Goal: Information Seeking & Learning: Learn about a topic

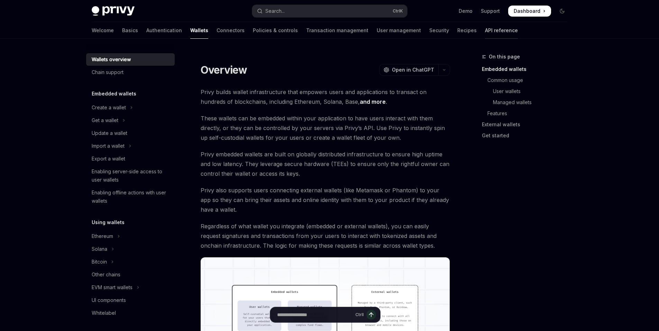
click at [485, 28] on link "API reference" at bounding box center [501, 30] width 33 height 17
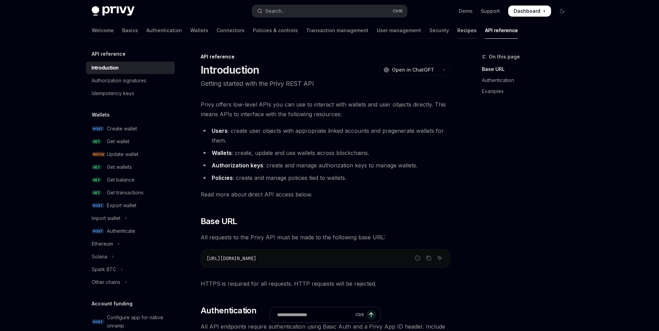
click at [457, 33] on link "Recipes" at bounding box center [466, 30] width 19 height 17
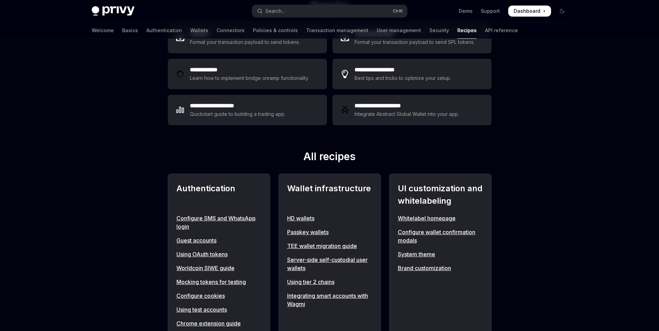
scroll to position [415, 0]
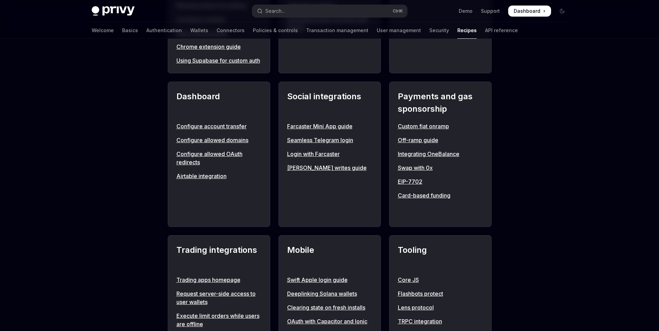
click at [132, 252] on div "**********" at bounding box center [329, 167] width 659 height 1086
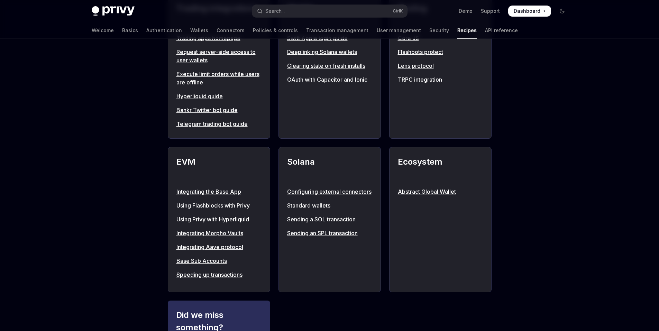
scroll to position [657, 0]
click at [189, 195] on link "Integrating the Base App" at bounding box center [218, 191] width 85 height 8
type textarea "*"
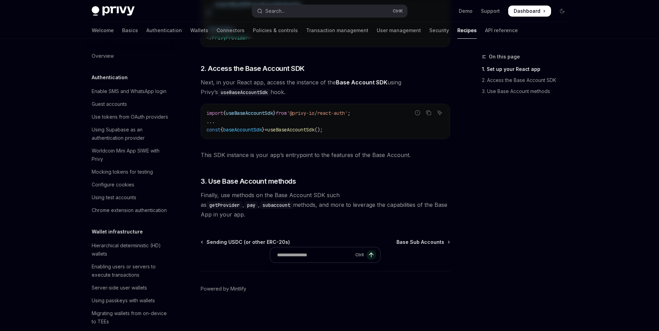
scroll to position [952, 0]
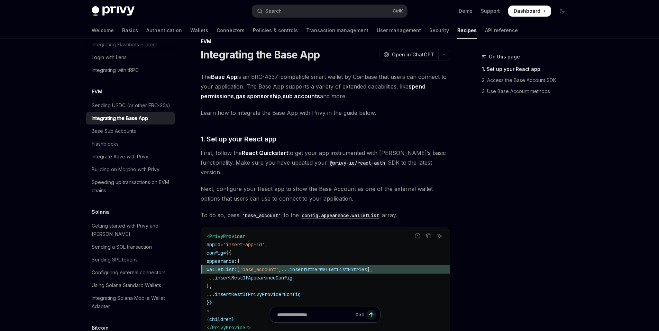
drag, startPoint x: 363, startPoint y: 119, endPoint x: 362, endPoint y: 129, distance: 10.1
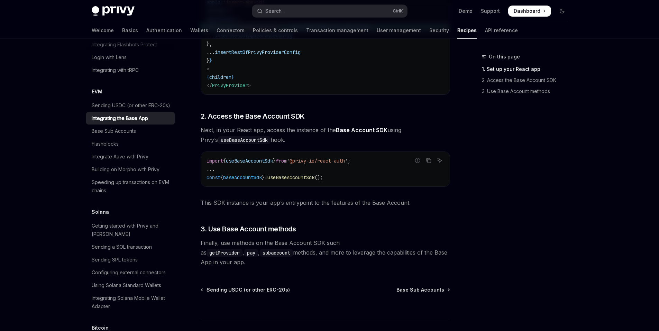
scroll to position [259, 0]
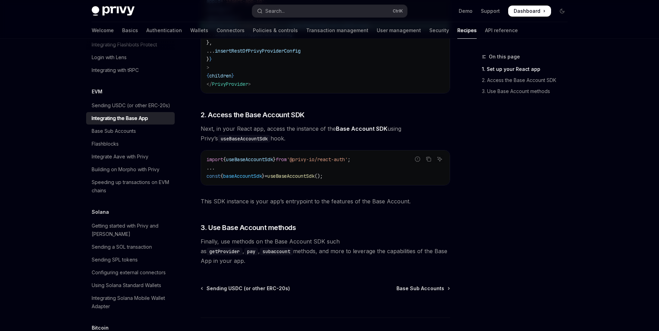
click at [258, 163] on code "import { useBaseAccountSdk } from '@privy-io/react-auth' ; ... const { baseAcco…" at bounding box center [325, 167] width 238 height 25
click at [252, 173] on span "baseAccountSdk" at bounding box center [242, 176] width 39 height 6
click at [265, 173] on span "}" at bounding box center [263, 176] width 3 height 6
click at [308, 173] on span "useBaseAccountSdk" at bounding box center [290, 176] width 47 height 6
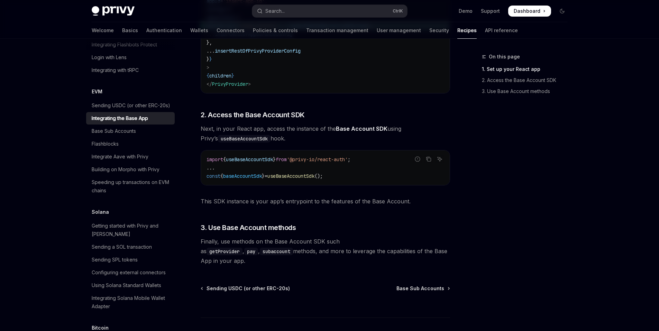
click at [308, 173] on span "useBaseAccountSdk" at bounding box center [290, 176] width 47 height 6
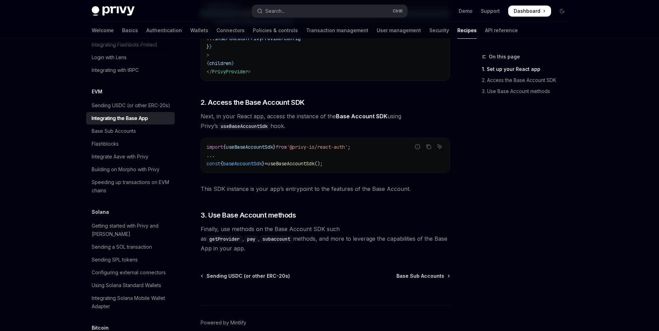
scroll to position [277, 0]
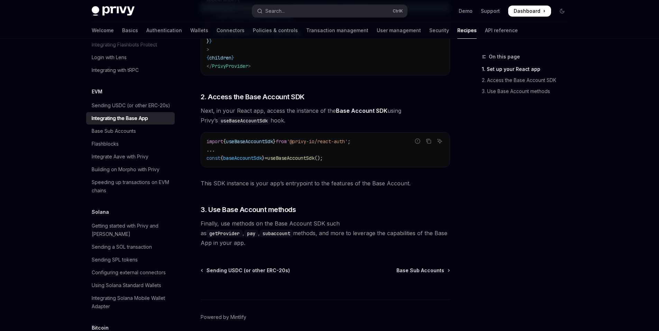
click at [258, 230] on code "pay" at bounding box center [251, 234] width 14 height 8
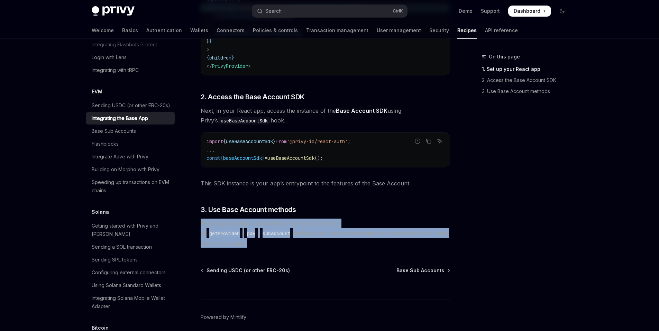
click at [258, 230] on code "pay" at bounding box center [251, 234] width 14 height 8
click at [242, 230] on code "getProvider" at bounding box center [224, 234] width 36 height 8
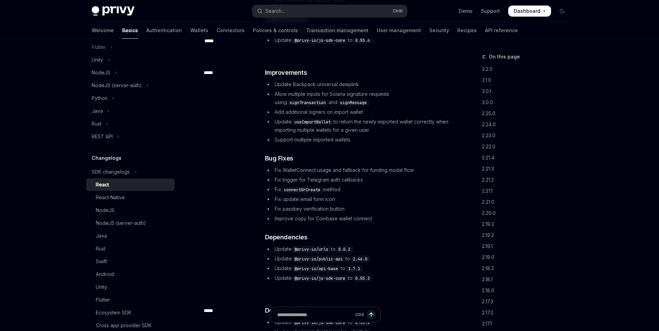
scroll to position [173, 0]
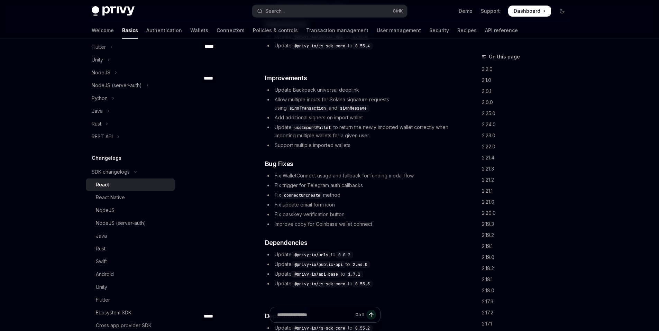
click at [306, 119] on li "Add additional signers on import wallet" at bounding box center [357, 117] width 184 height 8
click at [297, 121] on li "Add additional signers on import wallet" at bounding box center [357, 117] width 184 height 8
click at [324, 129] on code "useImportWallet" at bounding box center [312, 127] width 42 height 7
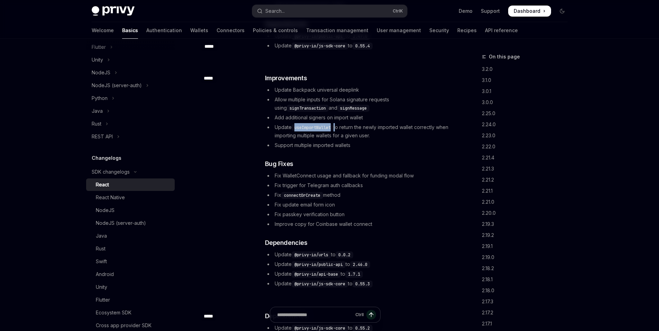
click at [324, 129] on code "useImportWallet" at bounding box center [312, 127] width 42 height 7
click at [317, 138] on li "Update useImportWallet to return the newly imported wallet correctly when impor…" at bounding box center [357, 131] width 184 height 17
click at [303, 146] on li "Support multiple imported wallets" at bounding box center [357, 145] width 184 height 8
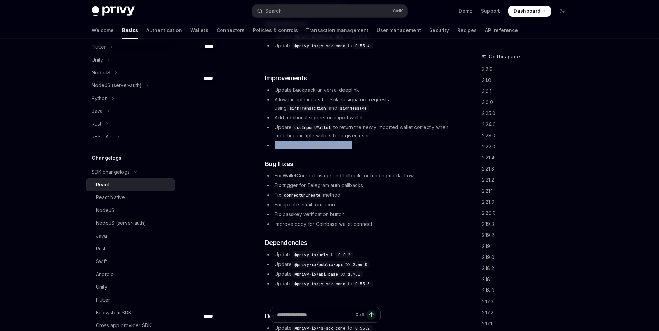
click at [303, 146] on li "Support multiple imported wallets" at bounding box center [357, 145] width 184 height 8
click at [336, 176] on li "Fix WalletConnect usage and fallback for funding modal flow" at bounding box center [357, 176] width 184 height 8
click at [335, 184] on li "Fix trigger for Telegram auth callbacks" at bounding box center [357, 185] width 184 height 8
click at [328, 223] on li "Improve copy for Coinbase wallet connect" at bounding box center [357, 224] width 184 height 8
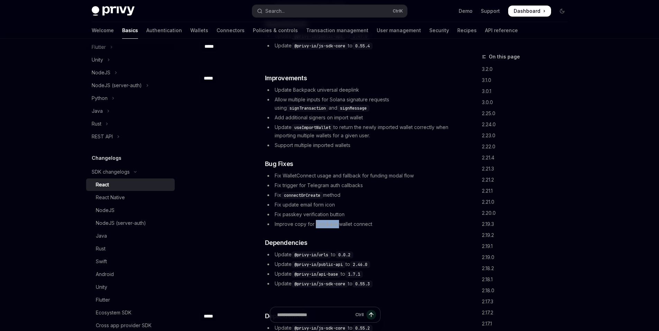
click at [328, 223] on li "Improve copy for Coinbase wallet connect" at bounding box center [357, 224] width 184 height 8
click at [361, 223] on li "Improve copy for Coinbase wallet connect" at bounding box center [357, 224] width 184 height 8
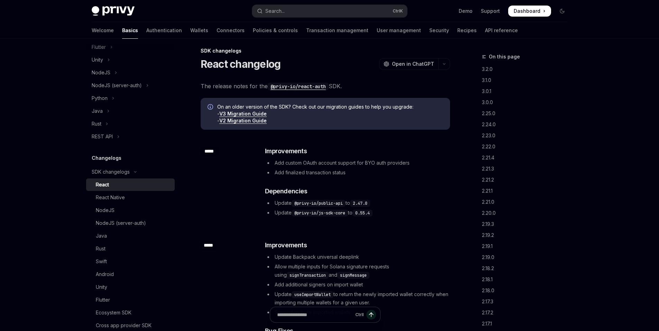
scroll to position [0, 0]
